Goal: Task Accomplishment & Management: Complete application form

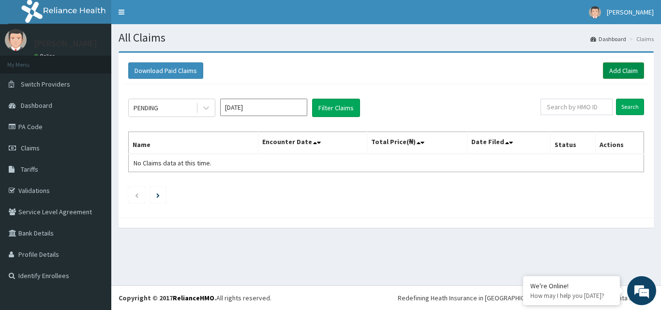
click at [625, 68] on link "Add Claim" at bounding box center [623, 70] width 41 height 16
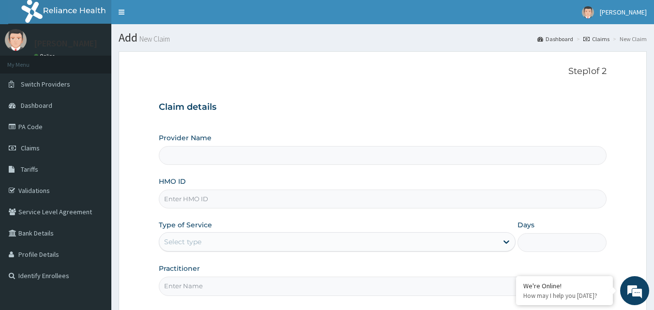
type input "BODY AFFAIRS DIAGNOSTICS - GARKI"
click at [178, 203] on input "HMO ID" at bounding box center [383, 199] width 448 height 19
type input "enp/11895/b"
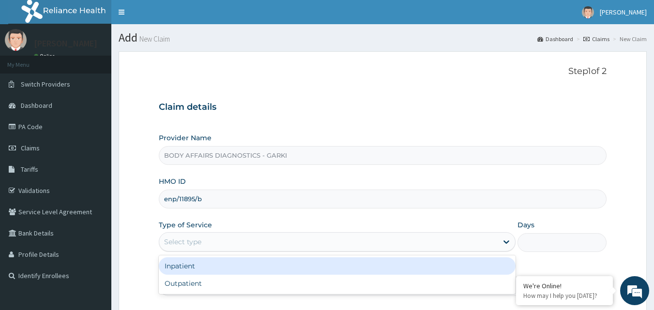
click at [203, 242] on div "Select type" at bounding box center [328, 241] width 338 height 15
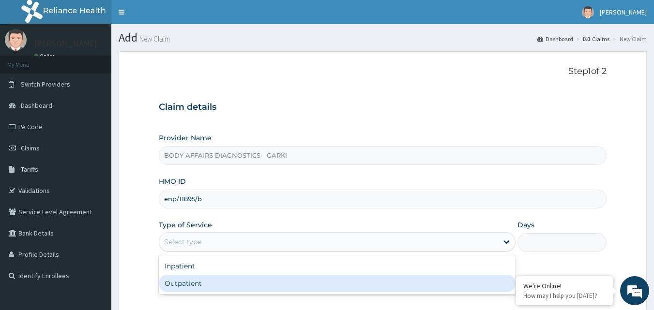
click at [218, 285] on div "Outpatient" at bounding box center [337, 283] width 357 height 17
type input "1"
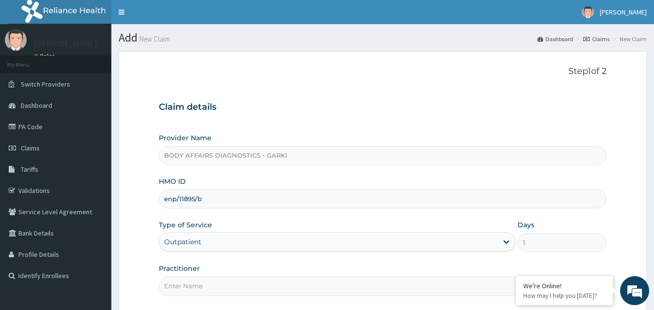
click at [215, 289] on input "Practitioner" at bounding box center [383, 286] width 448 height 19
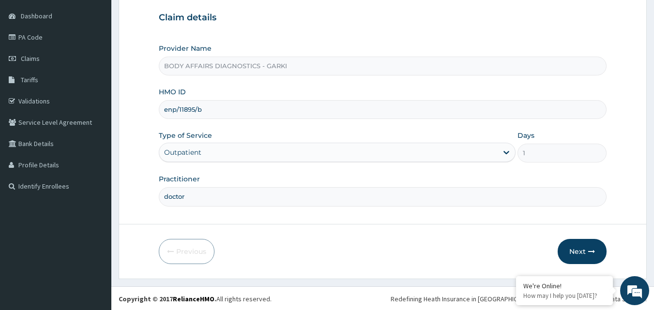
scroll to position [90, 0]
type input "doctor"
click at [595, 252] on icon "button" at bounding box center [591, 250] width 7 height 7
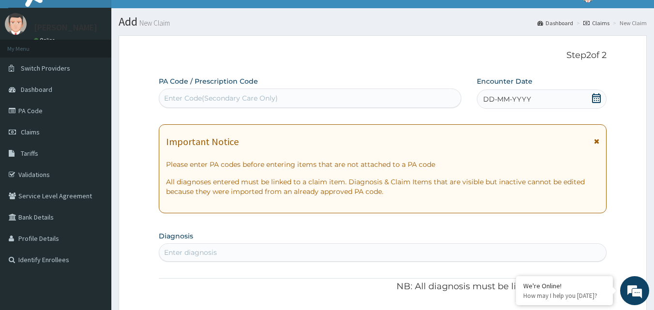
scroll to position [0, 0]
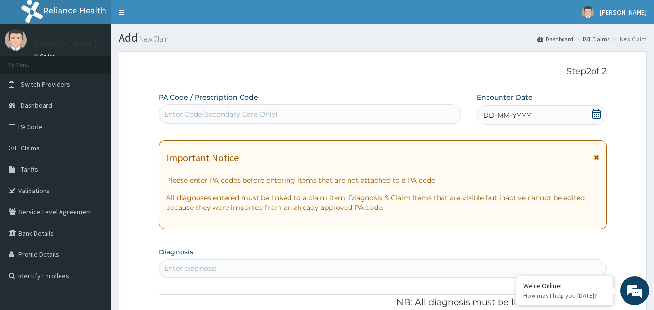
click at [196, 119] on div "Enter Code(Secondary Care Only)" at bounding box center [310, 113] width 302 height 15
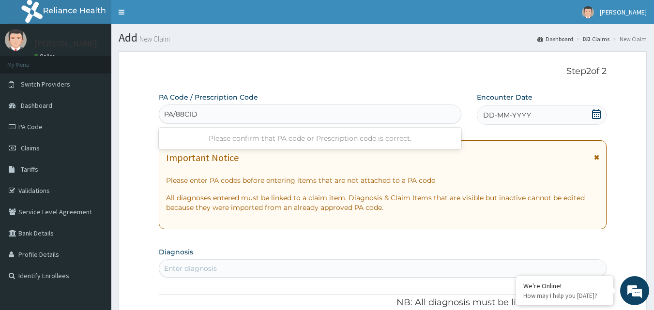
type input "PA/88C1D6"
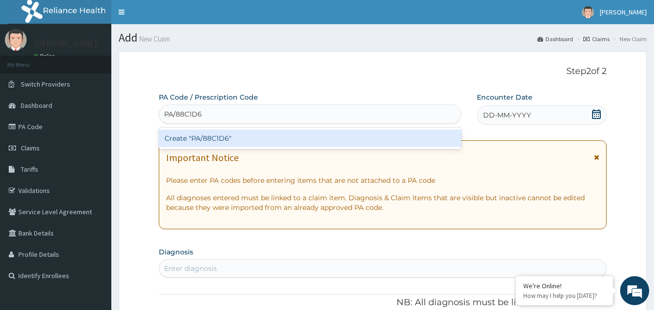
click at [229, 134] on div "Create "PA/88C1D6"" at bounding box center [310, 138] width 303 height 17
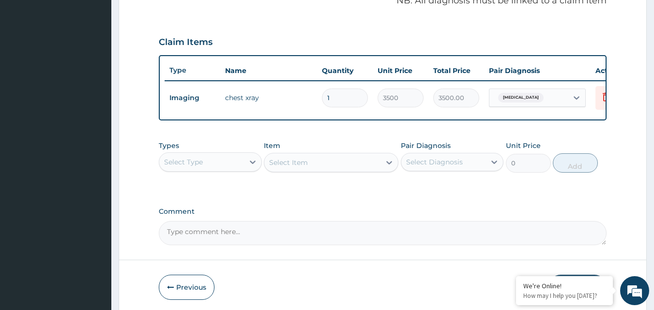
scroll to position [349, 0]
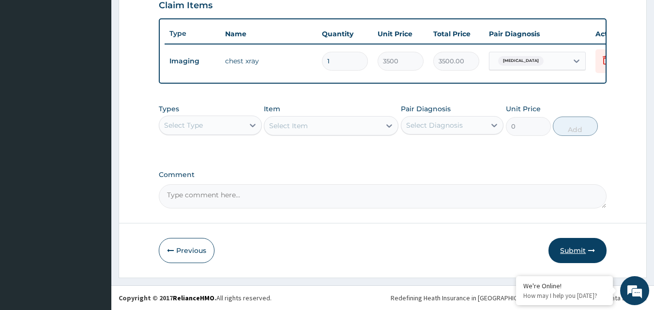
click at [587, 251] on button "Submit" at bounding box center [577, 250] width 58 height 25
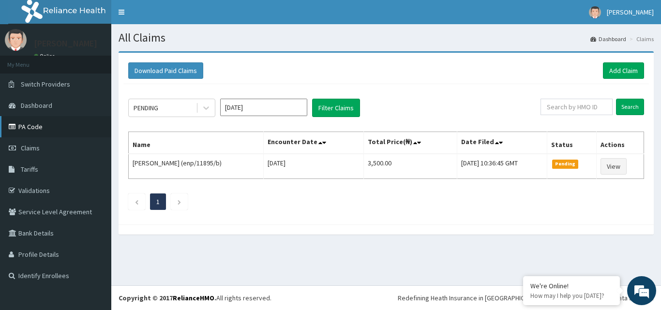
click at [34, 130] on link "PA Code" at bounding box center [55, 126] width 111 height 21
